Goal: Complete application form: Complete application form

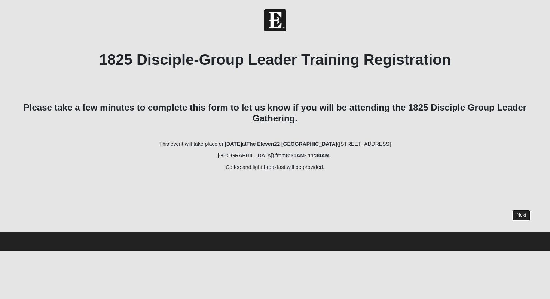
click at [519, 213] on link "Next" at bounding box center [521, 215] width 18 height 11
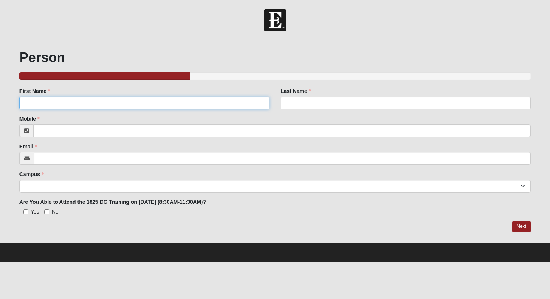
click at [228, 103] on input "First Name" at bounding box center [144, 103] width 250 height 13
type input "BJ"
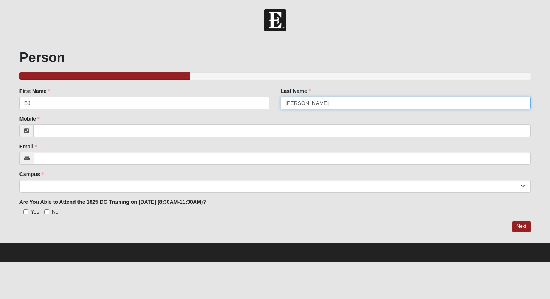
type input "[PERSON_NAME]"
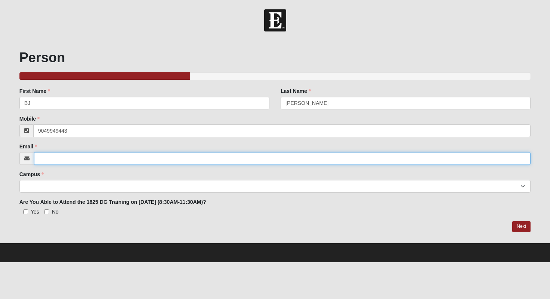
type input "[PHONE_NUMBER]"
type input "[EMAIL_ADDRESS][PERSON_NAME][DOMAIN_NAME]"
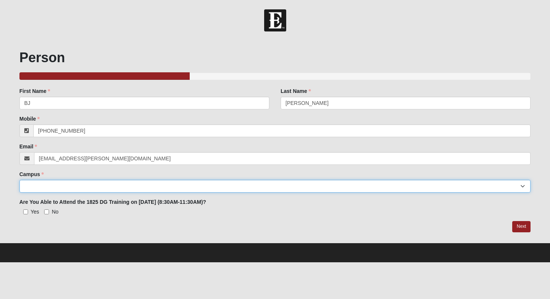
select select "3"
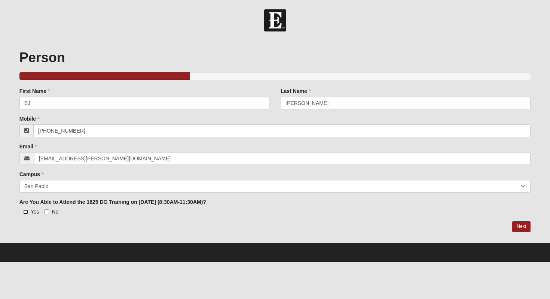
click at [23, 209] on input "Yes" at bounding box center [25, 211] width 5 height 5
checkbox input "true"
click at [524, 226] on link "Next" at bounding box center [521, 226] width 18 height 11
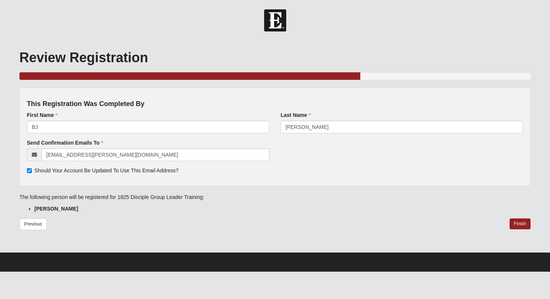
click at [104, 167] on span "Should Your Account Be Updated To Use This Email Address?" at bounding box center [106, 170] width 144 height 6
click at [32, 168] on input "Should Your Account Be Updated To Use This Email Address?" at bounding box center [29, 170] width 5 height 5
checkbox input "false"
click at [520, 221] on link "Finish" at bounding box center [520, 223] width 21 height 11
